Goal: Task Accomplishment & Management: Use online tool/utility

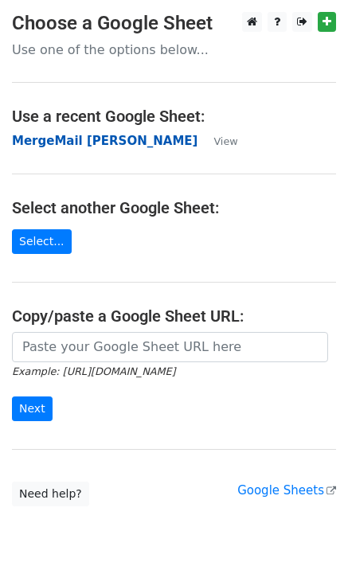
click at [70, 140] on strong "MergeMail [PERSON_NAME]" at bounding box center [104, 141] width 185 height 14
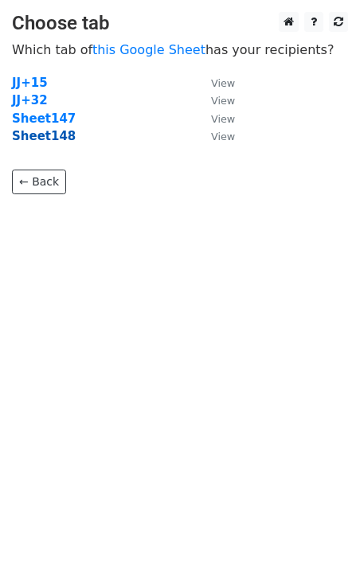
click at [61, 141] on strong "Sheet148" at bounding box center [44, 136] width 64 height 14
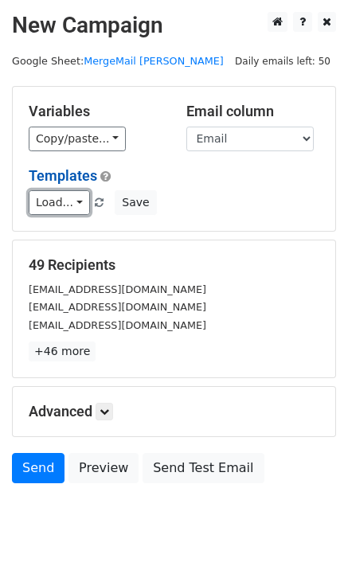
click at [70, 212] on link "Load..." at bounding box center [59, 202] width 61 height 25
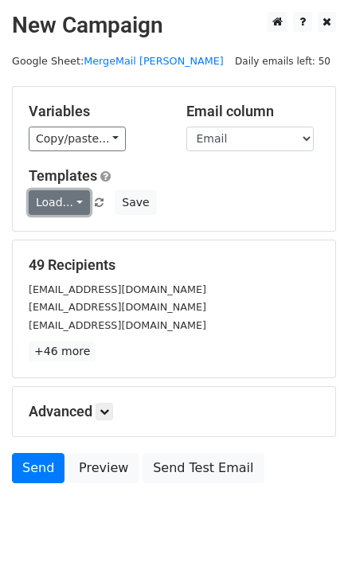
click at [70, 205] on link "Load..." at bounding box center [59, 202] width 61 height 25
click at [61, 209] on link "Load..." at bounding box center [59, 202] width 61 height 25
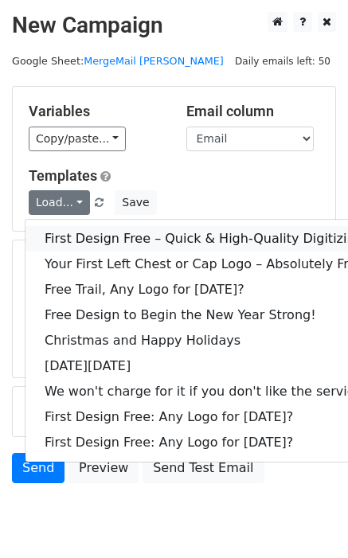
click at [84, 235] on link "First Design Free – Quick & High-Quality Digitizing!" at bounding box center [205, 238] width 361 height 25
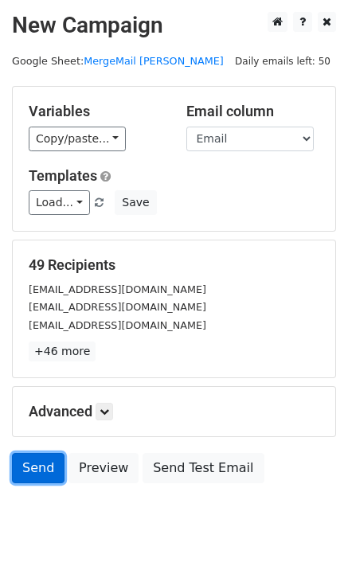
click at [15, 472] on link "Send" at bounding box center [38, 468] width 53 height 30
